Goal: Check status: Check status

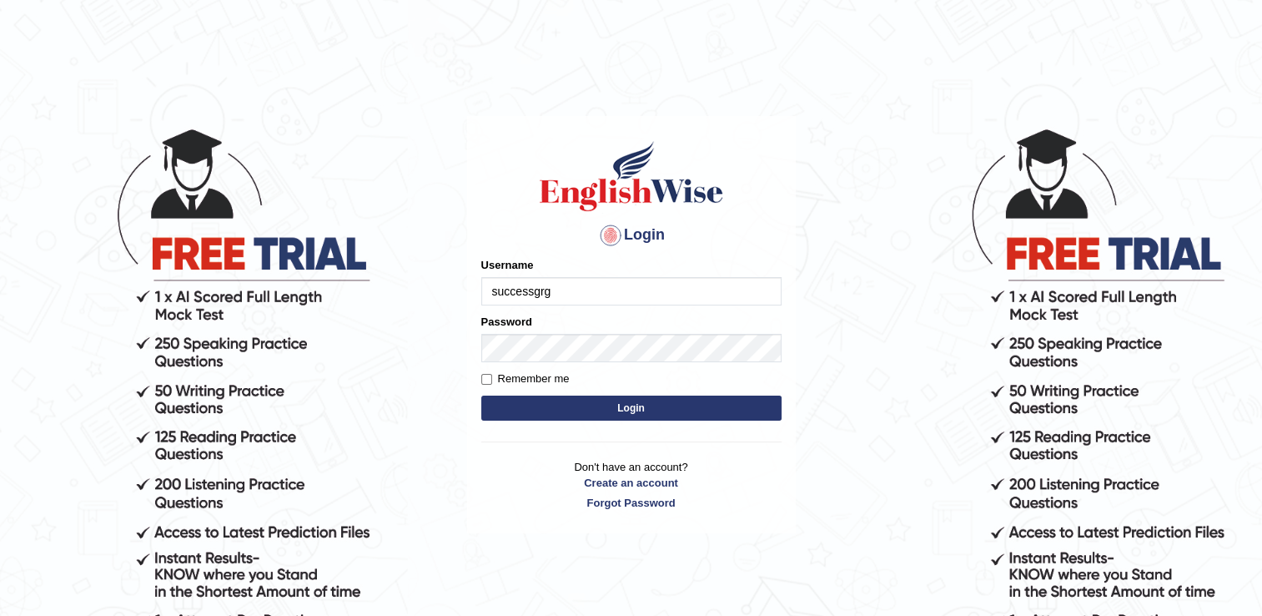
click at [655, 299] on input "successgrg" at bounding box center [631, 291] width 300 height 28
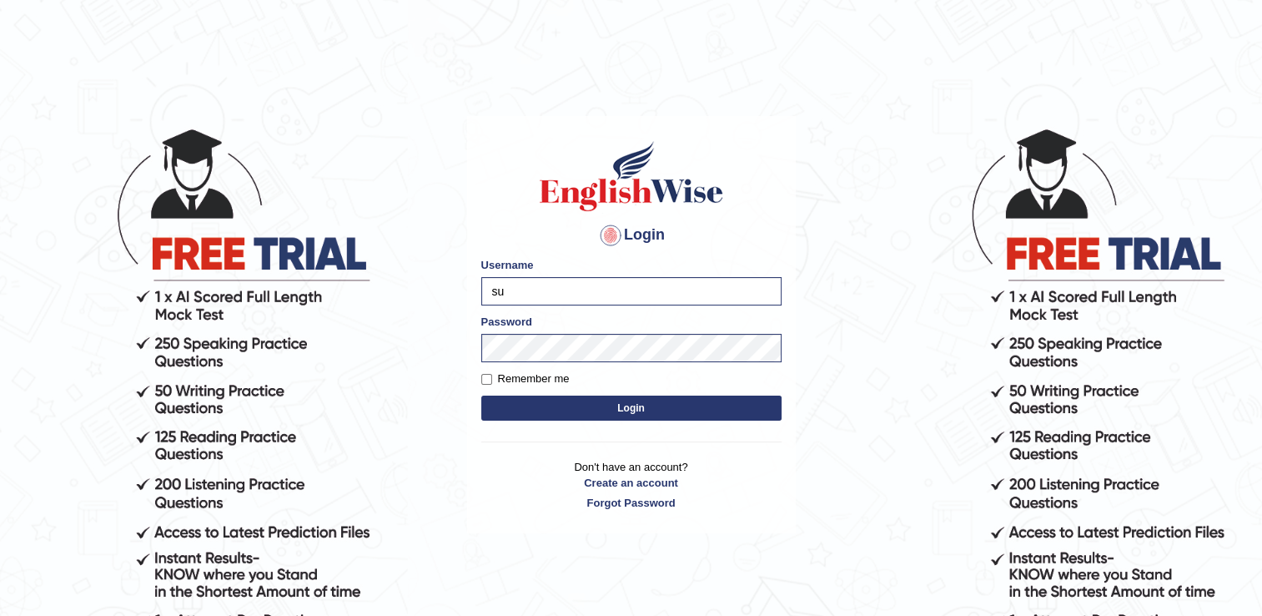
type input "s"
type input "motey"
click at [760, 204] on h1 at bounding box center [631, 175] width 300 height 75
click at [844, 378] on body "Login Please fix the following errors: Username motey Password Remember me Logi…" at bounding box center [631, 371] width 1262 height 616
click at [746, 399] on button "Login" at bounding box center [631, 407] width 300 height 25
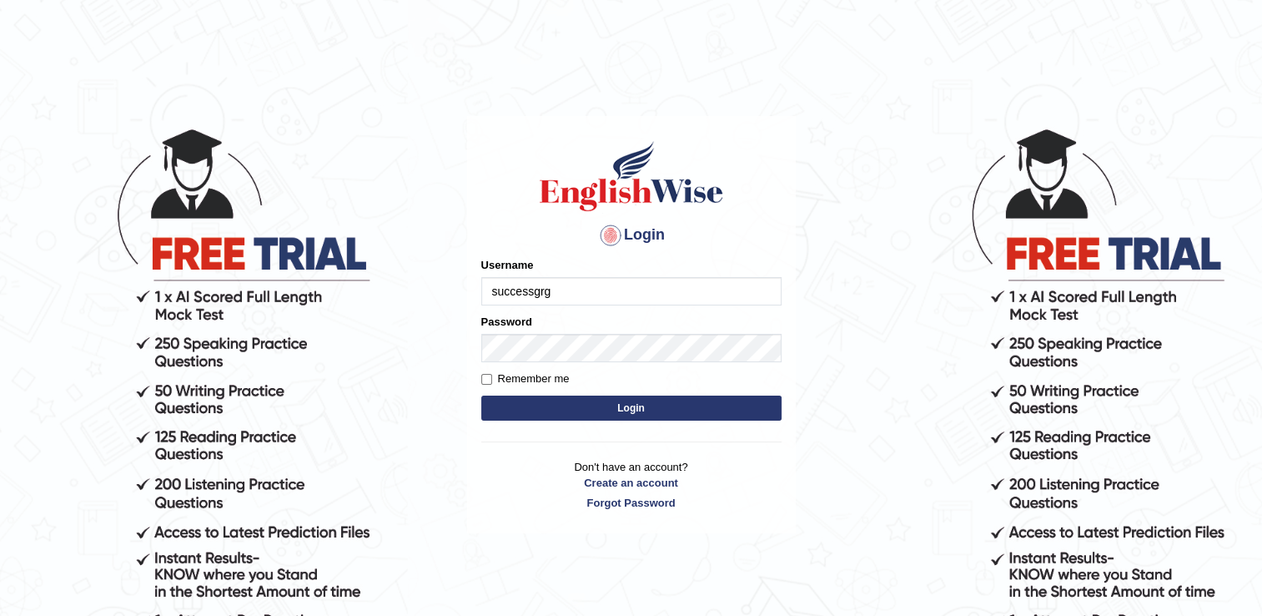
click at [688, 294] on input "successgrg" at bounding box center [631, 291] width 300 height 28
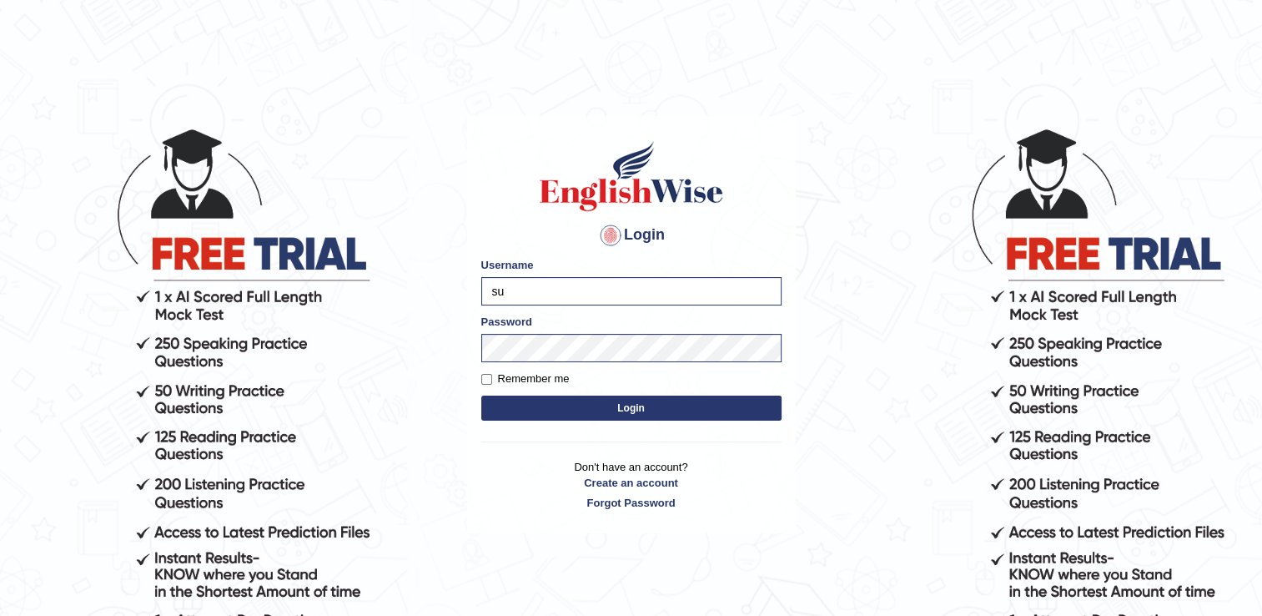
type input "s"
type input "motey"
drag, startPoint x: 784, startPoint y: 179, endPoint x: 694, endPoint y: 265, distance: 125.1
click at [784, 179] on div "Login Please fix the following errors: Username [PERSON_NAME] Password Remember…" at bounding box center [631, 325] width 329 height 418
click at [864, 395] on body "Login Please fix the following errors: Username [PERSON_NAME] Password Remember…" at bounding box center [631, 371] width 1262 height 616
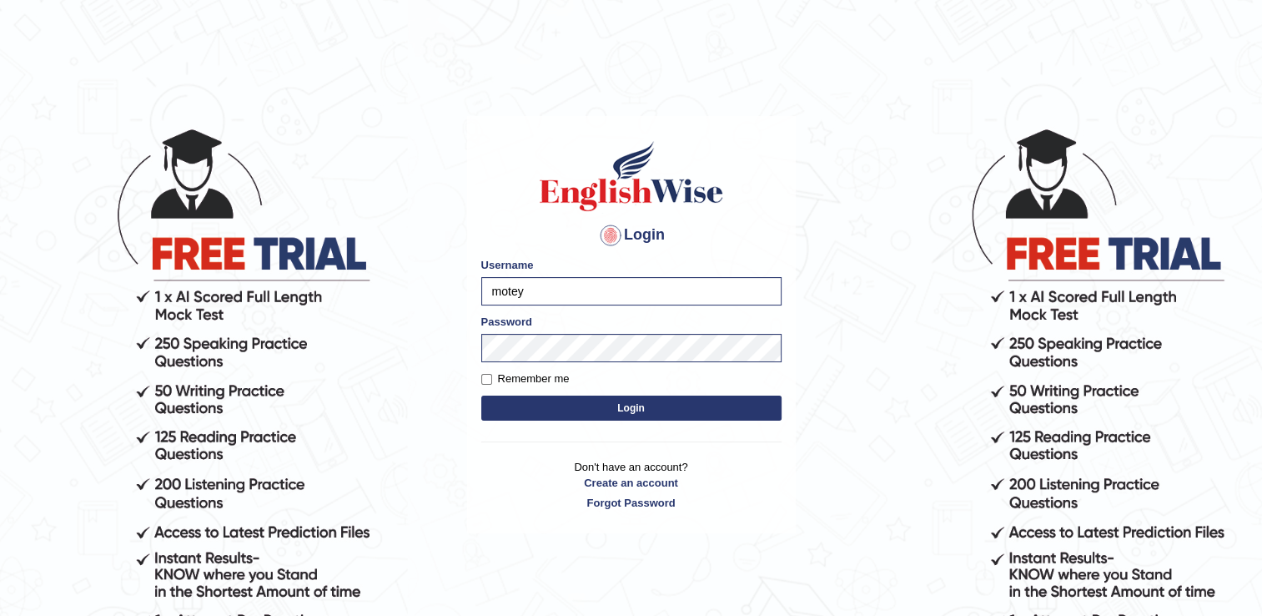
click at [743, 400] on button "Login" at bounding box center [631, 407] width 300 height 25
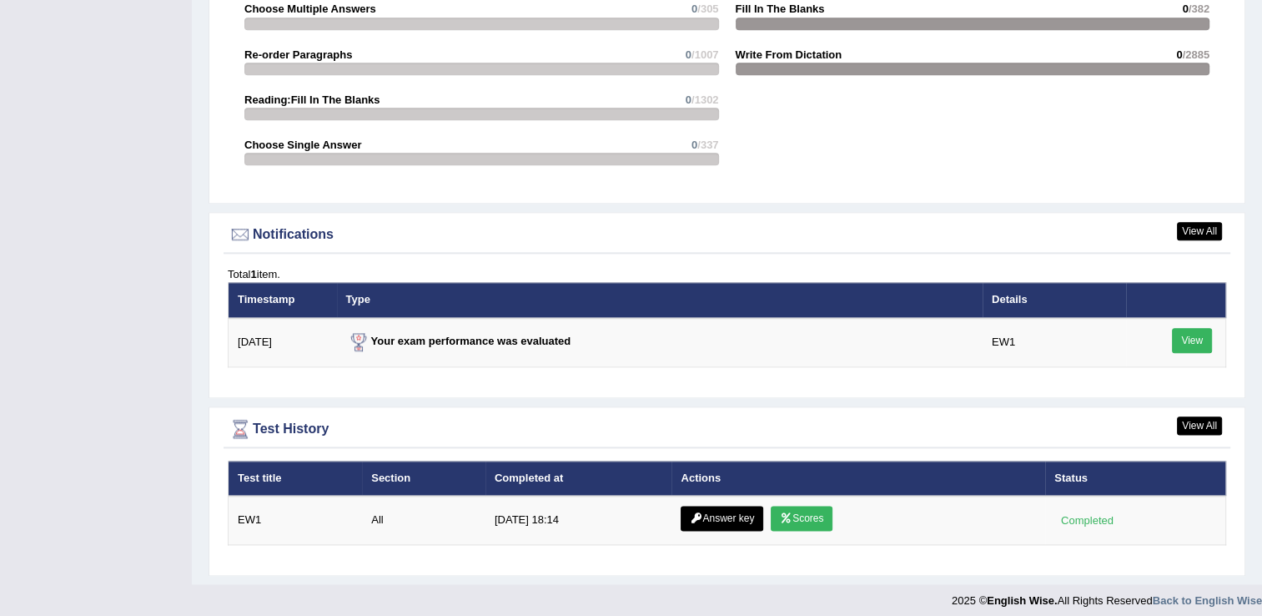
scroll to position [1940, 0]
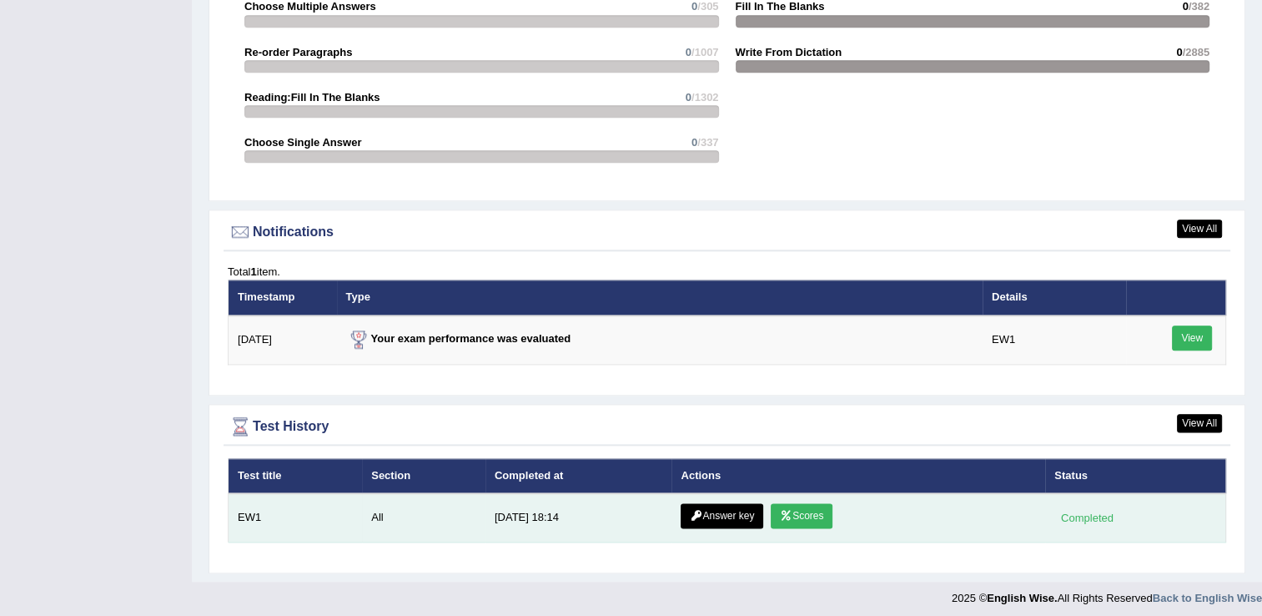
click at [792, 512] on link "Scores" at bounding box center [802, 515] width 62 height 25
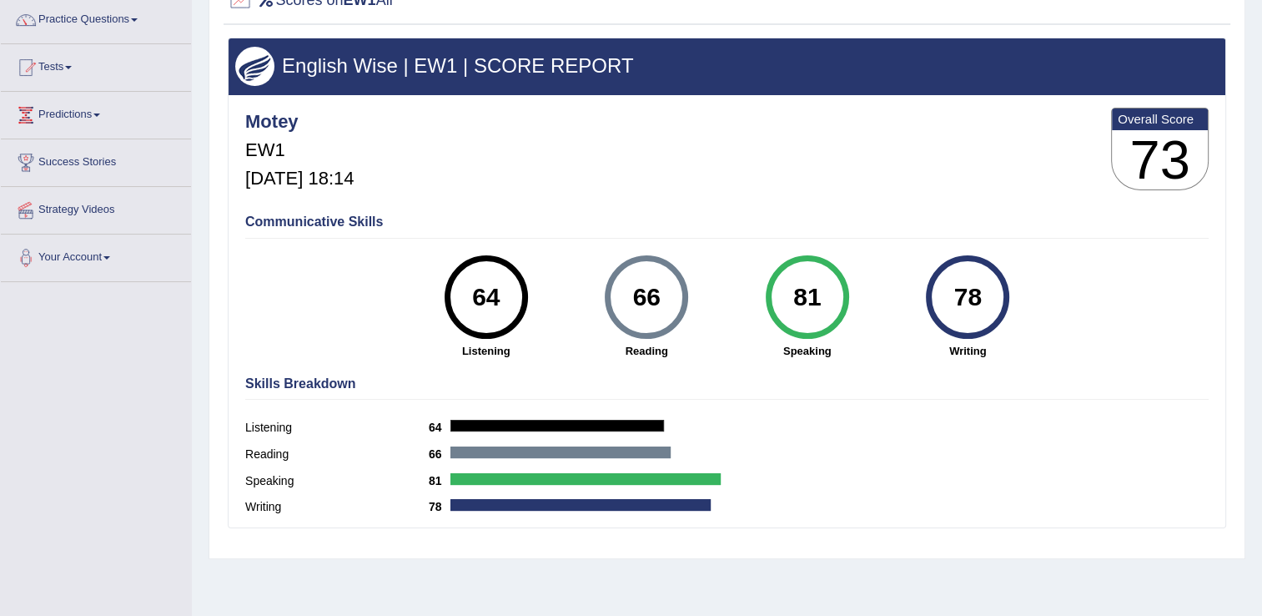
scroll to position [167, 0]
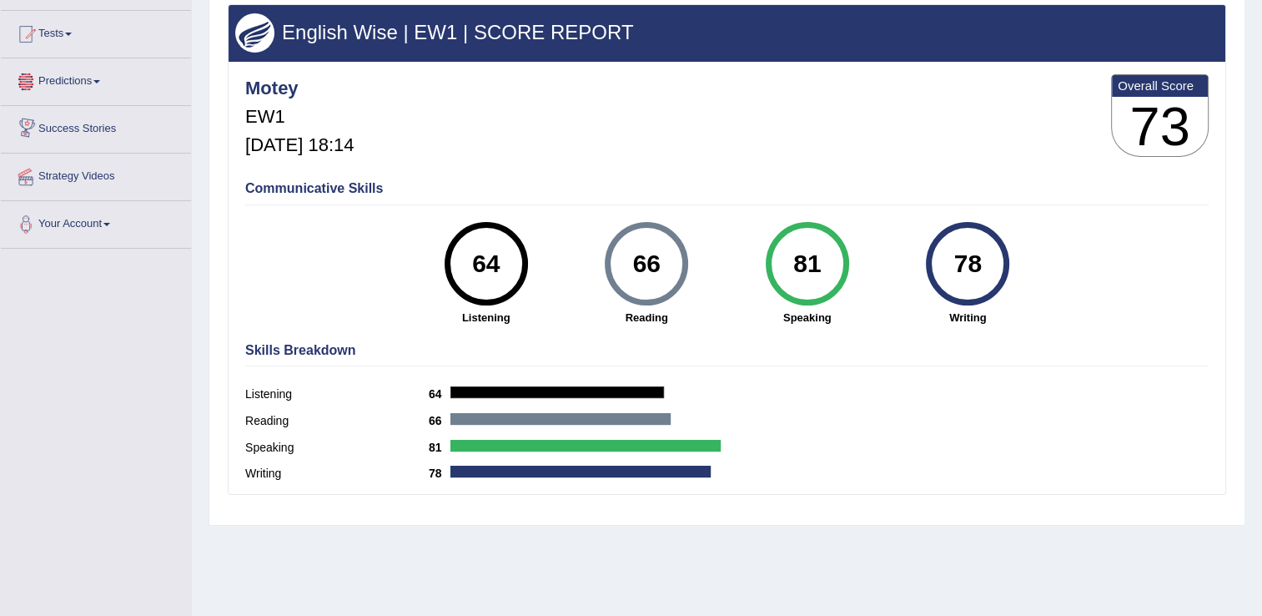
click at [93, 80] on link "Predictions" at bounding box center [96, 79] width 190 height 42
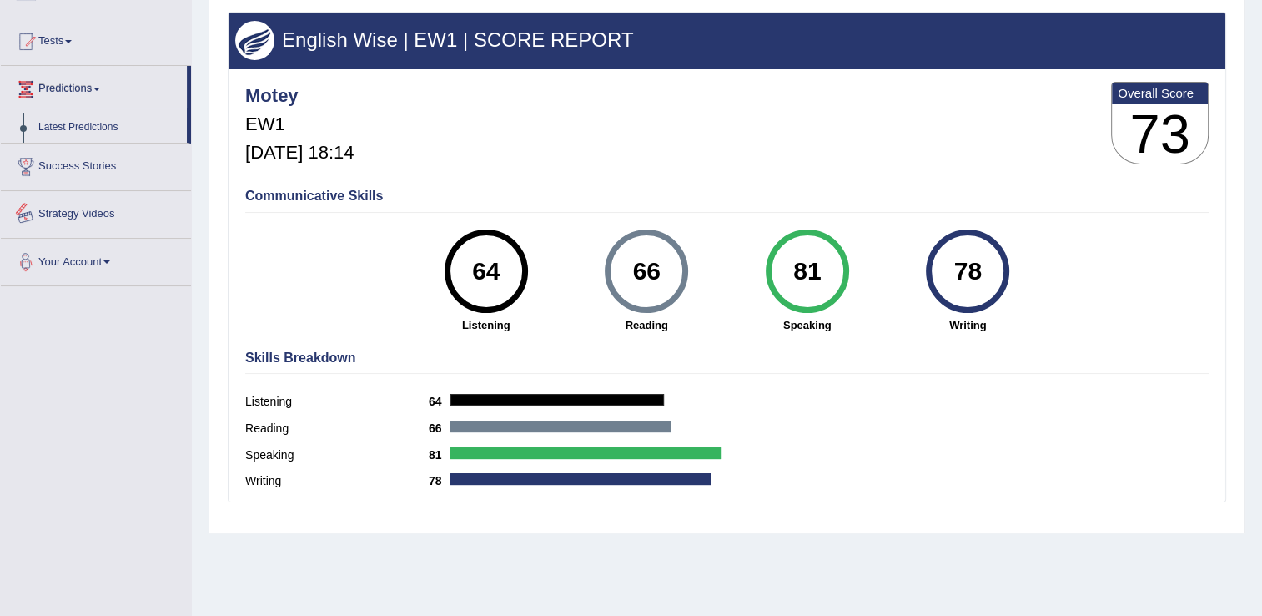
scroll to position [10, 0]
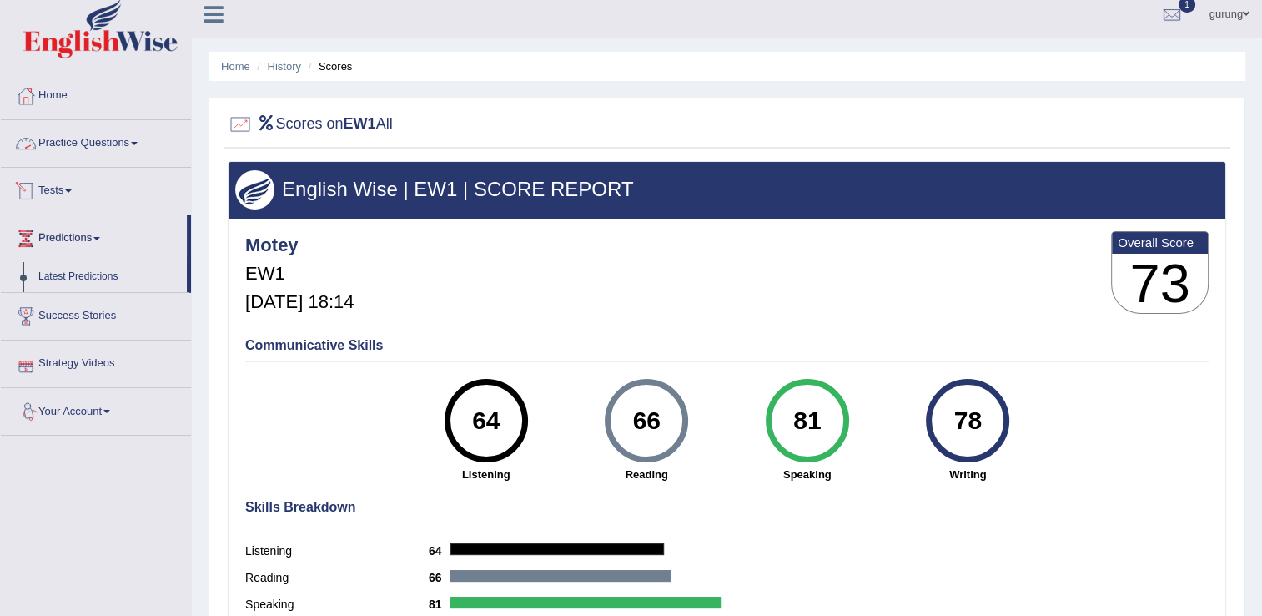
click at [68, 185] on link "Tests" at bounding box center [96, 189] width 190 height 42
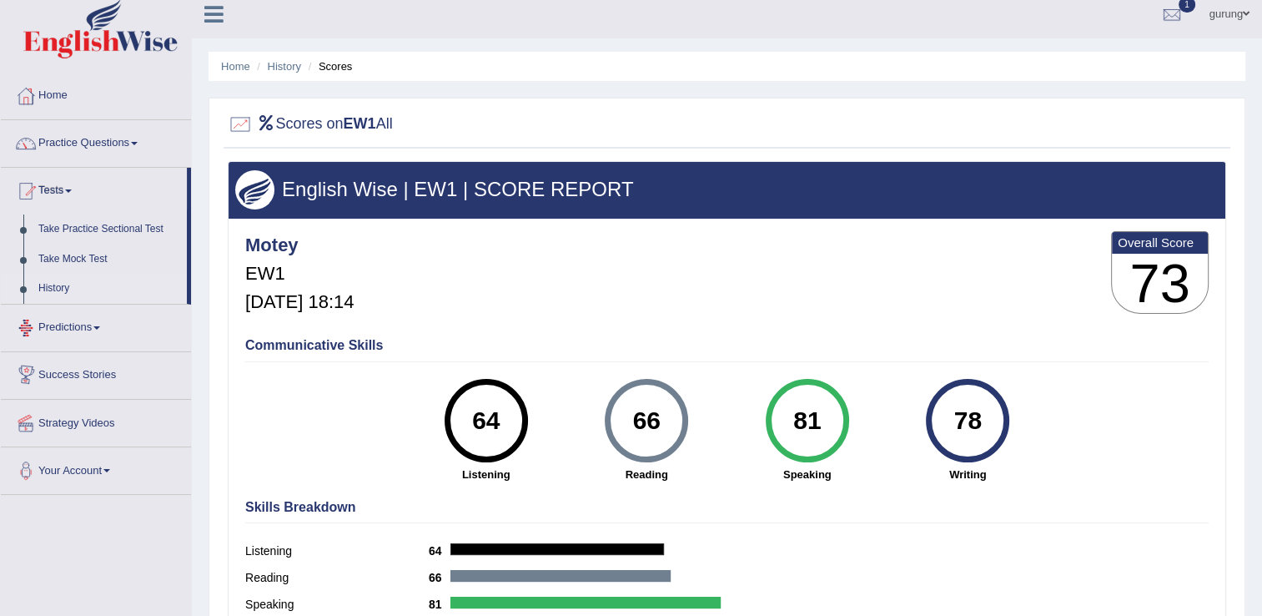
click at [53, 290] on link "History" at bounding box center [109, 289] width 156 height 30
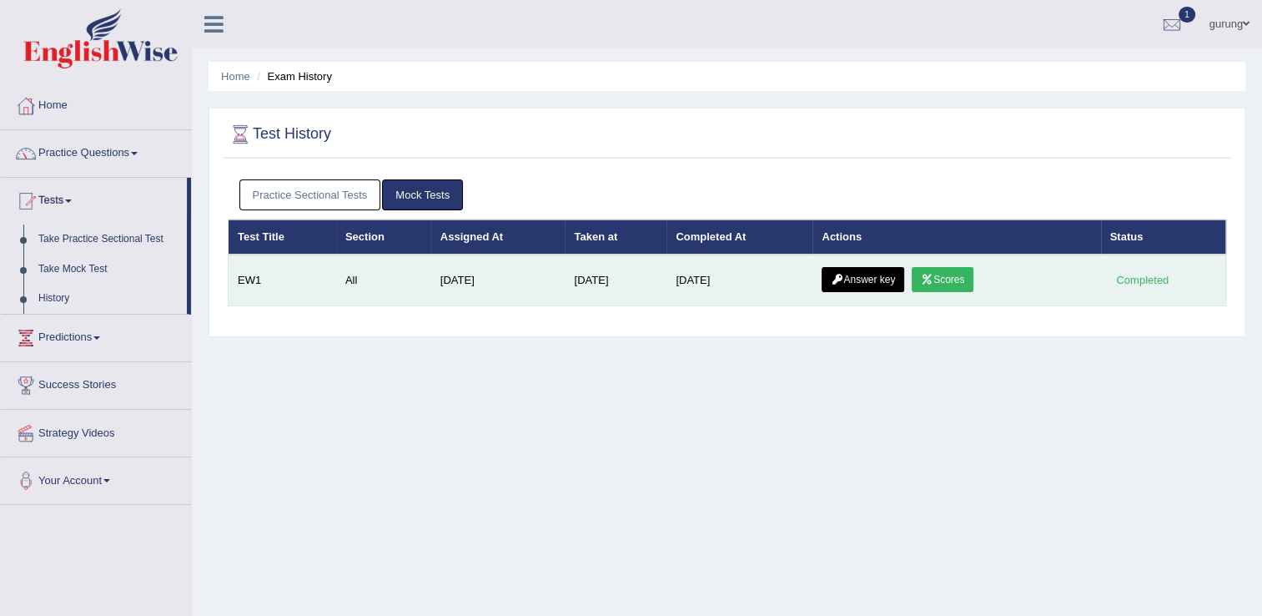
click at [845, 279] on link "Answer key" at bounding box center [863, 279] width 83 height 25
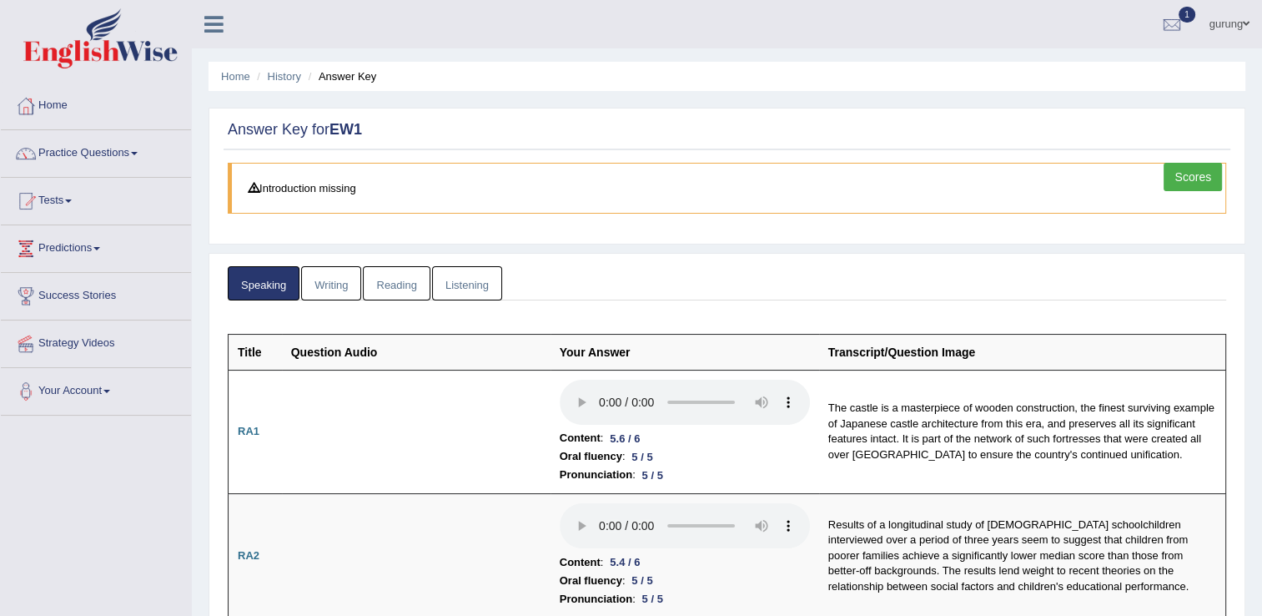
click at [340, 280] on link "Writing" at bounding box center [331, 283] width 60 height 34
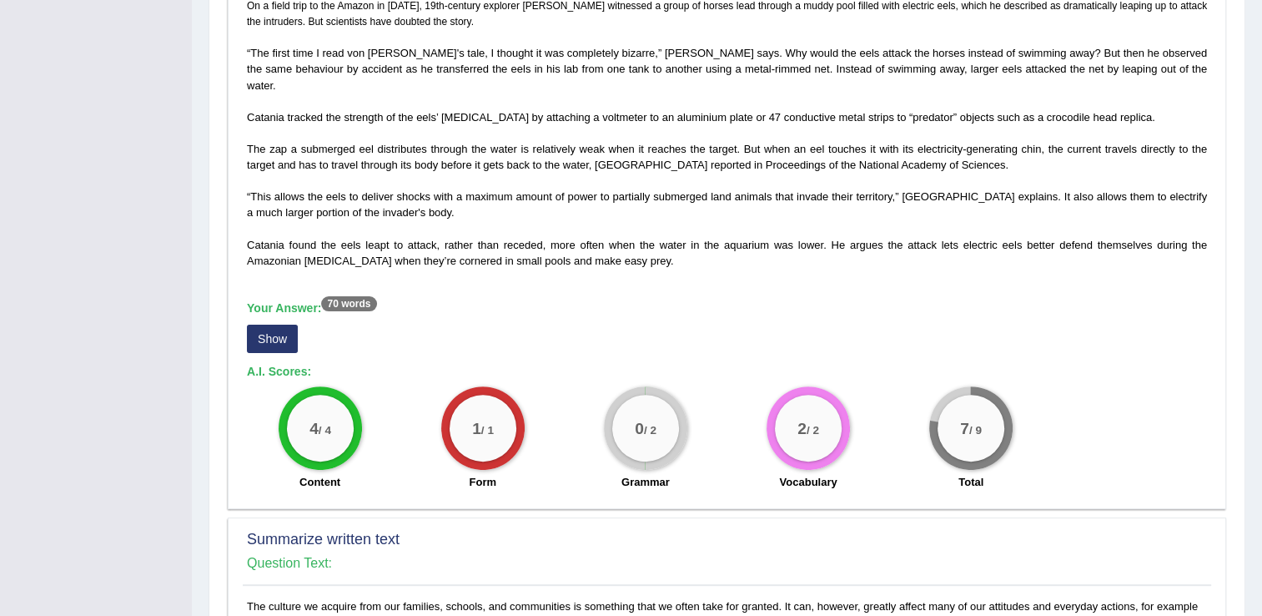
scroll to position [417, 0]
click at [266, 325] on button "Show" at bounding box center [272, 339] width 51 height 28
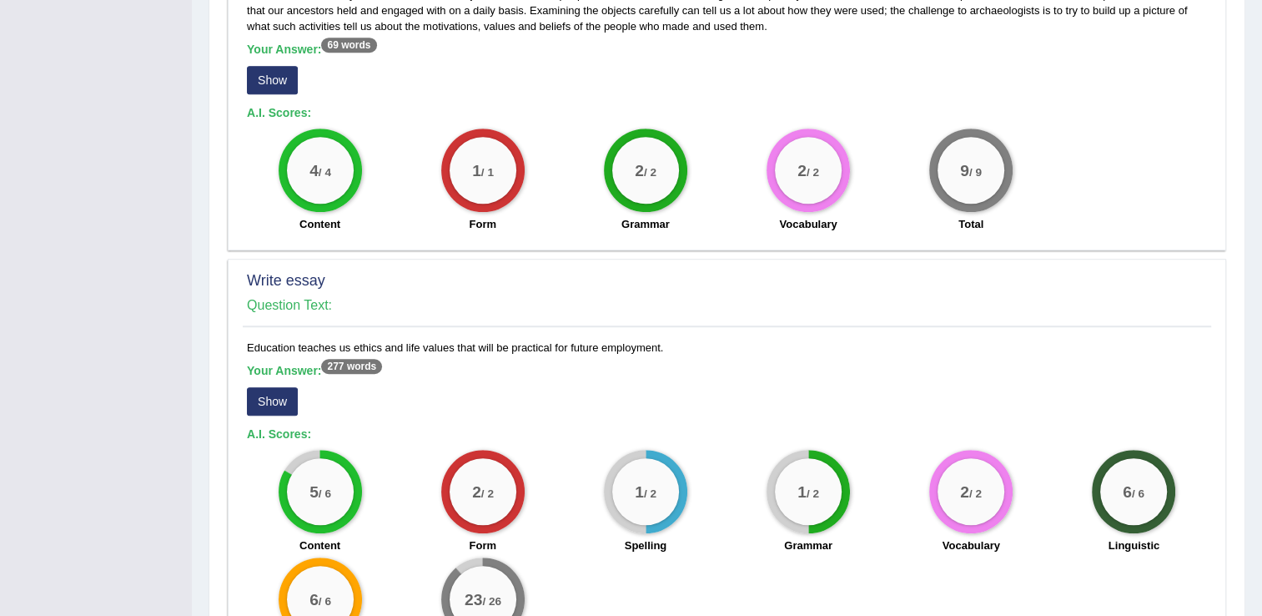
scroll to position [1277, 0]
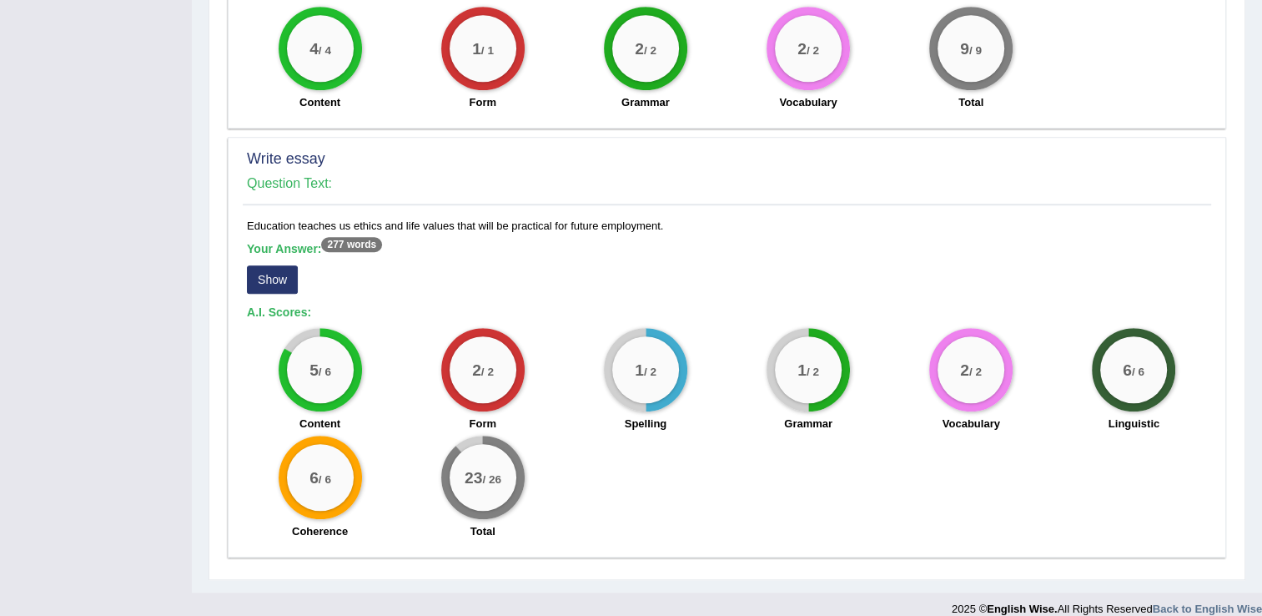
click at [279, 266] on button "Show" at bounding box center [272, 279] width 51 height 28
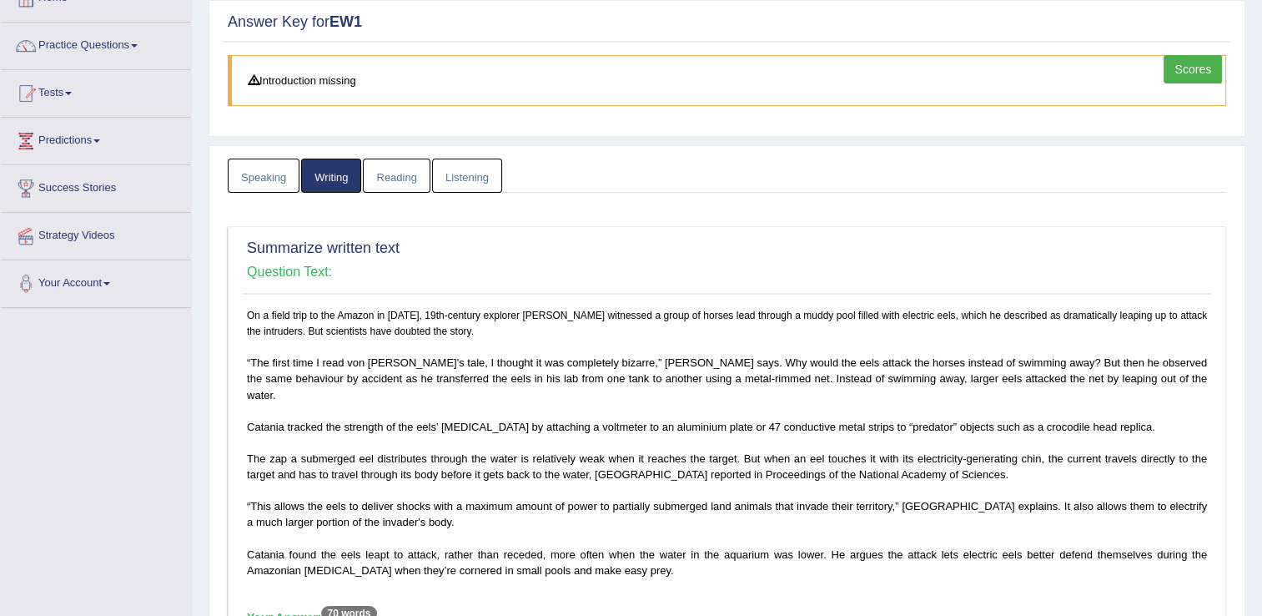
scroll to position [0, 0]
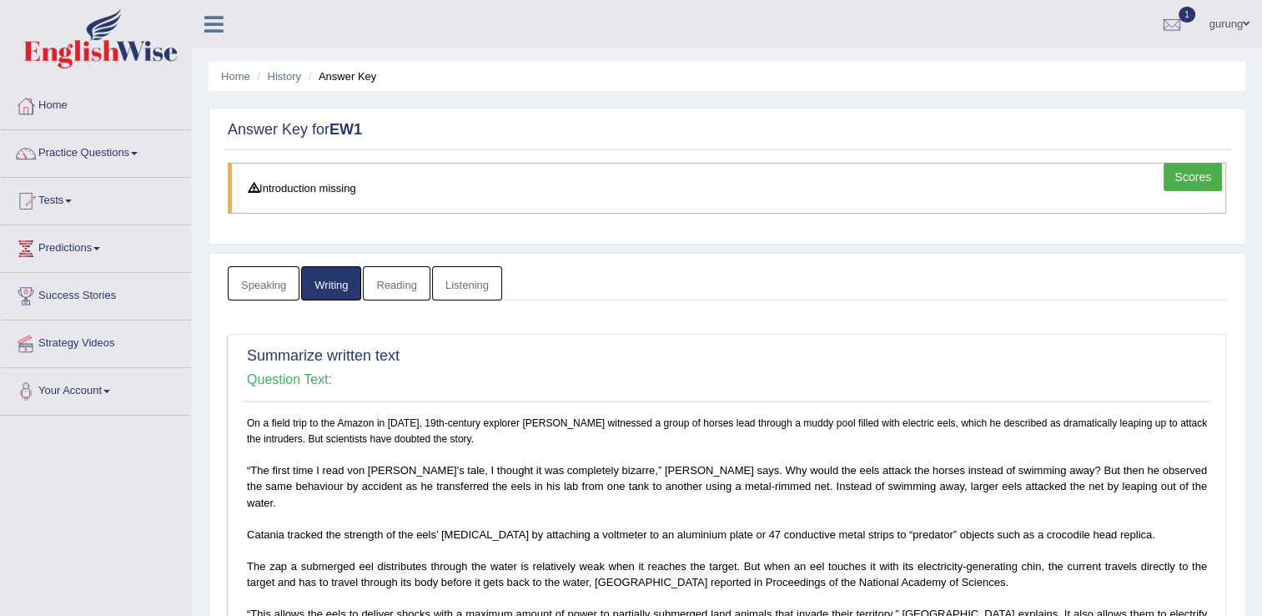
click at [394, 282] on link "Reading" at bounding box center [396, 283] width 67 height 34
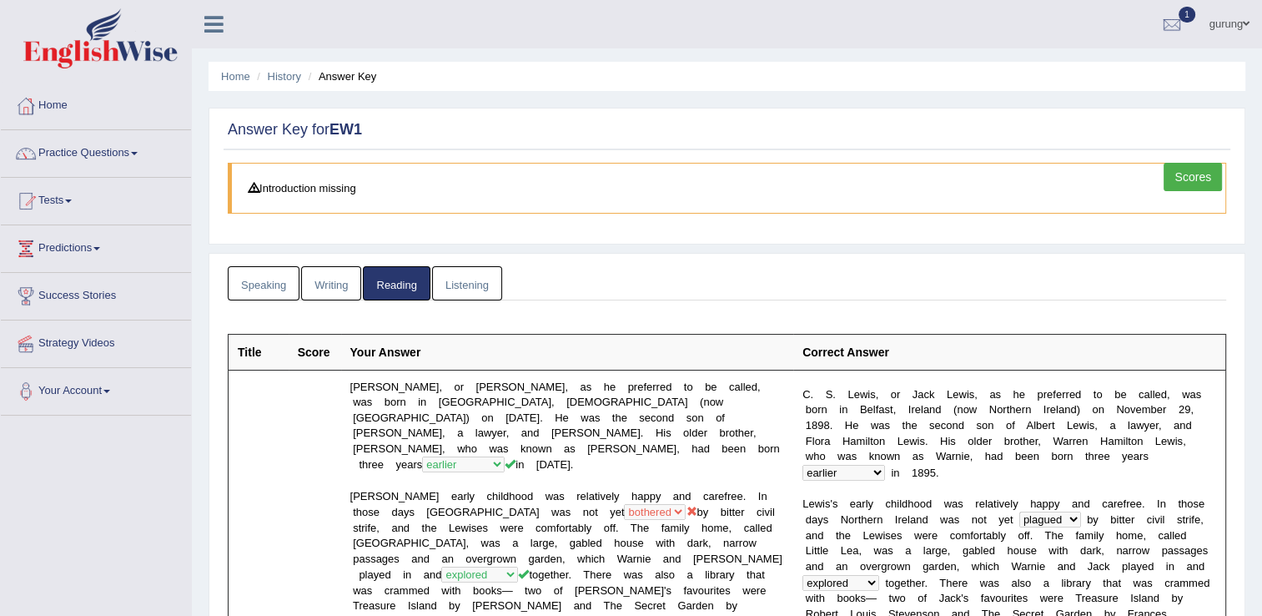
click at [475, 279] on link "Listening" at bounding box center [467, 283] width 70 height 34
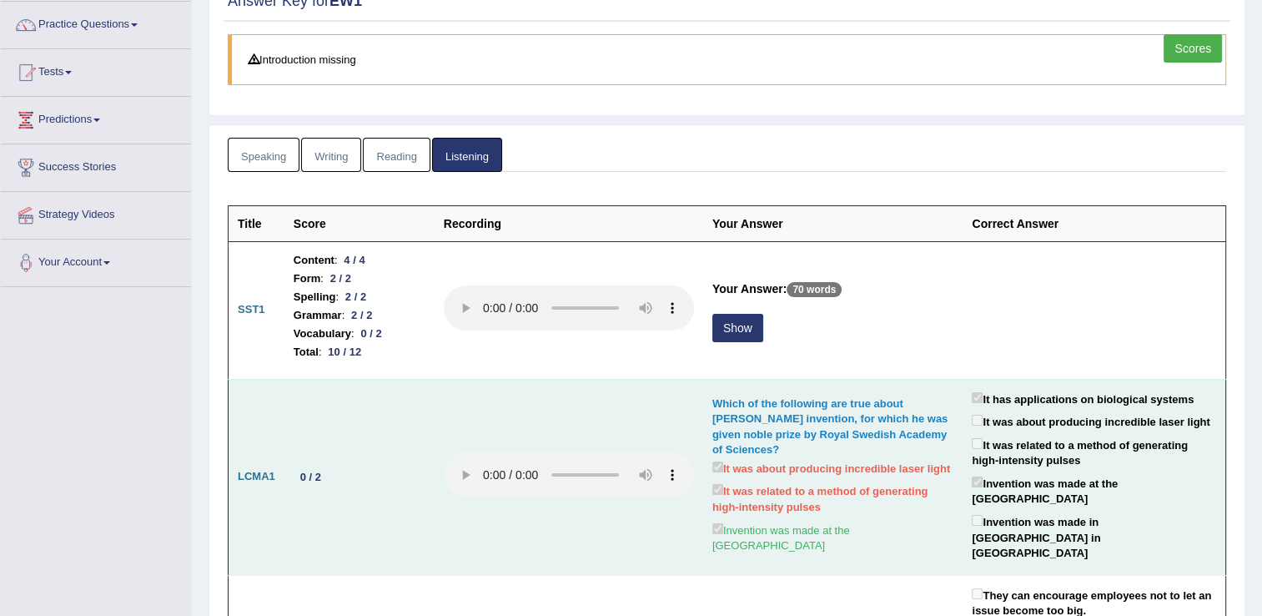
scroll to position [250, 0]
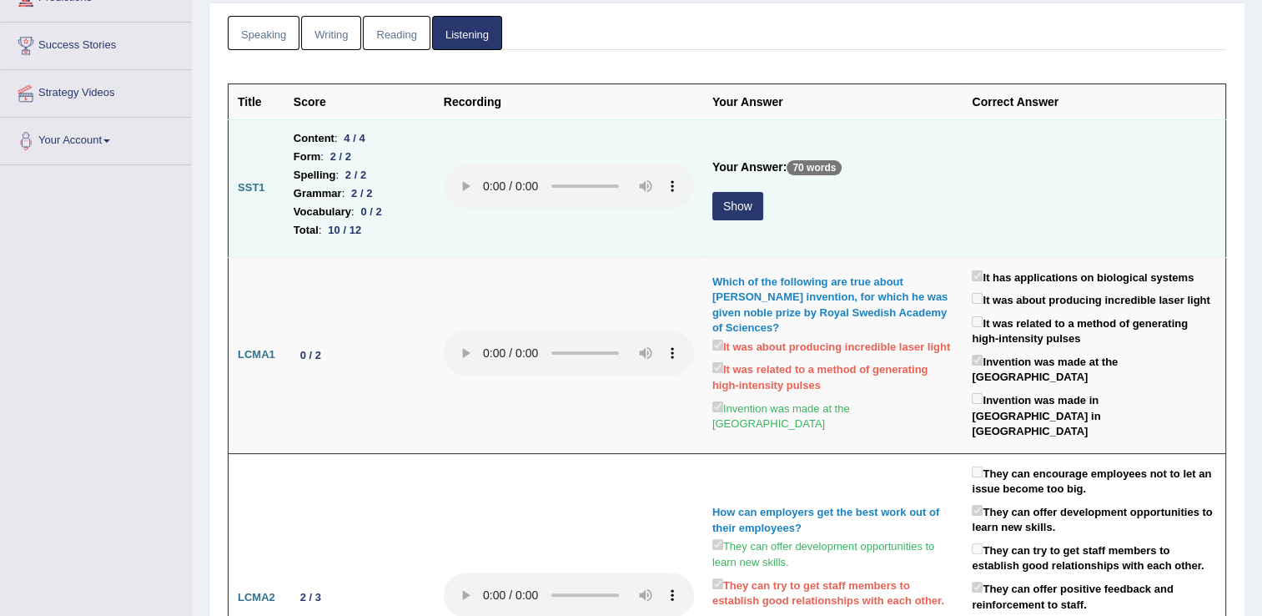
click at [717, 201] on button "Show" at bounding box center [737, 206] width 51 height 28
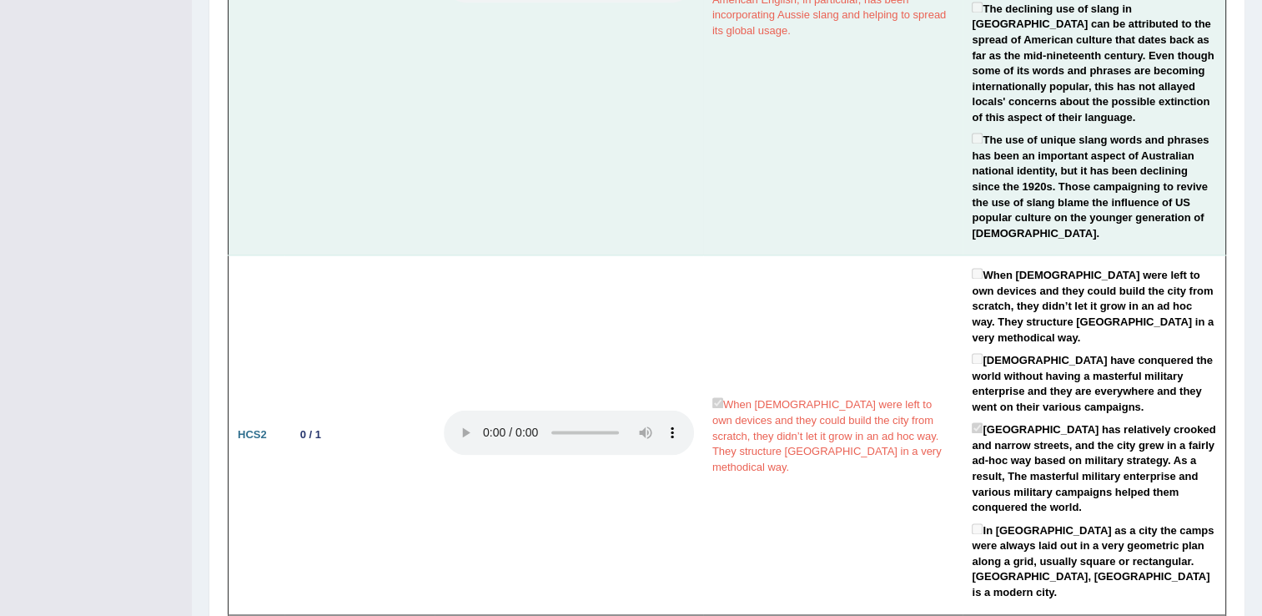
scroll to position [2342, 0]
